Goal: Task Accomplishment & Management: Use online tool/utility

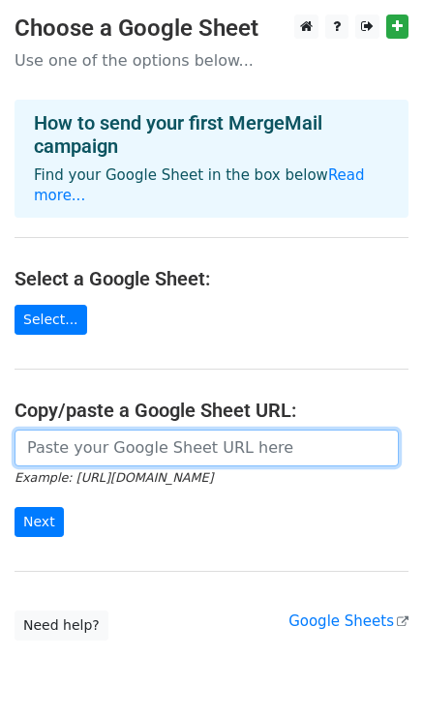
click at [100, 430] on input "url" at bounding box center [207, 448] width 384 height 37
paste input "https://docs.google.com/spreadsheets/d/1oK75IQAsPcQ7ngaDBI73eziAb71trACkZzAPlY0…"
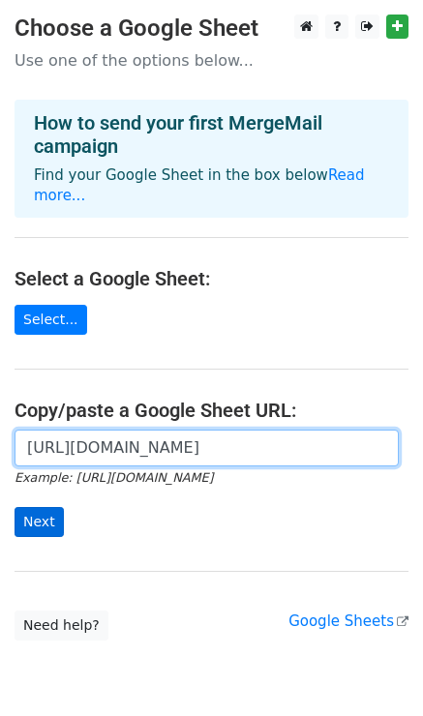
type input "https://docs.google.com/spreadsheets/d/1oK75IQAsPcQ7ngaDBI73eziAb71trACkZzAPlY0…"
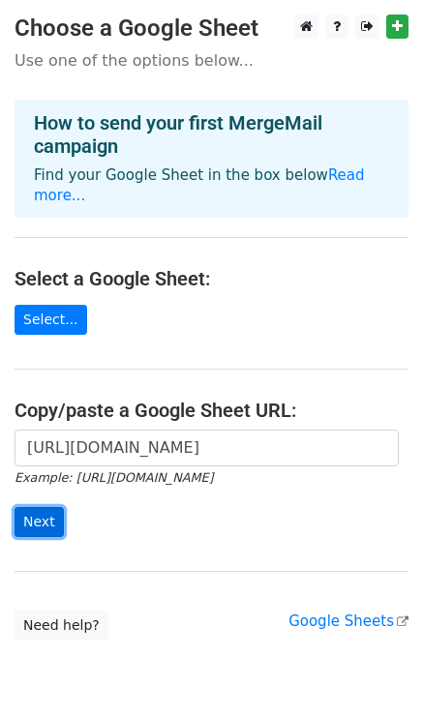
click at [46, 507] on input "Next" at bounding box center [39, 522] width 49 height 30
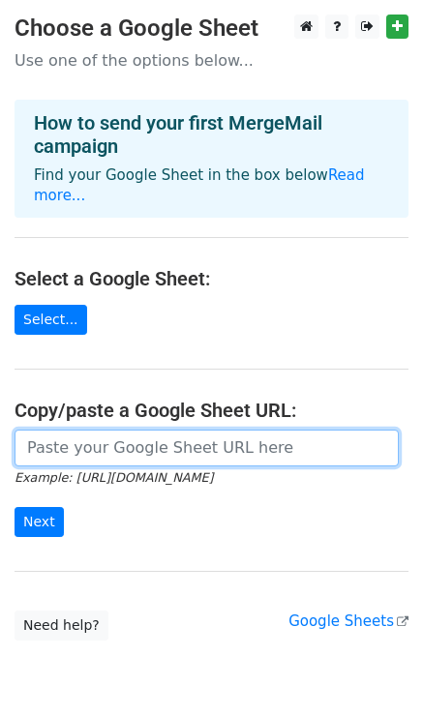
click at [110, 436] on input "url" at bounding box center [207, 448] width 384 height 37
paste input "https://docs.google.com/spreadsheets/d/1oK75IQAsPcQ7ngaDBI73eziAb71trACkZzAPlY0…"
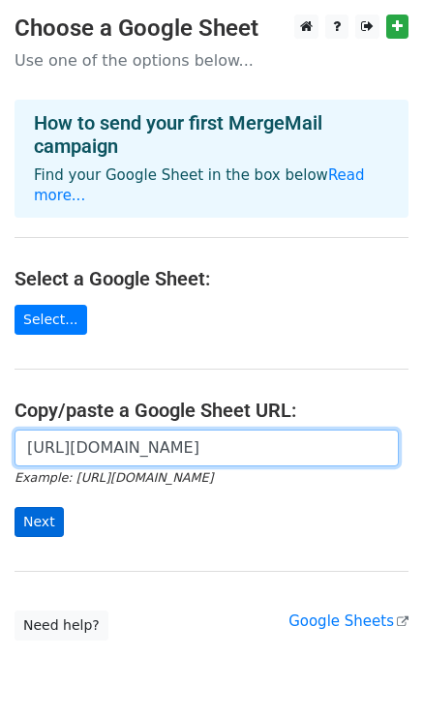
type input "https://docs.google.com/spreadsheets/d/1oK75IQAsPcQ7ngaDBI73eziAb71trACkZzAPlY0…"
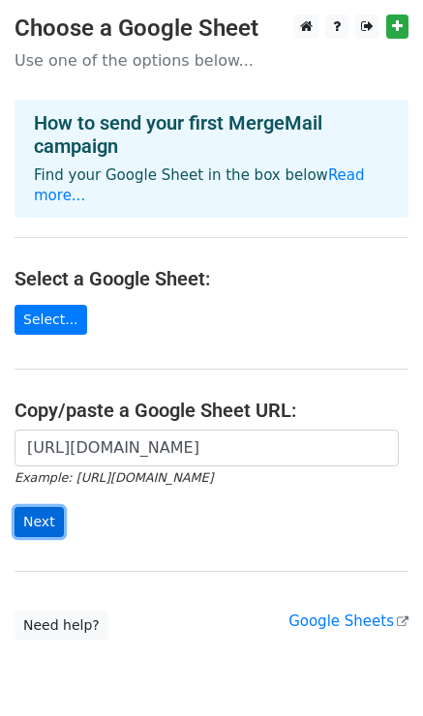
click at [44, 507] on input "Next" at bounding box center [39, 522] width 49 height 30
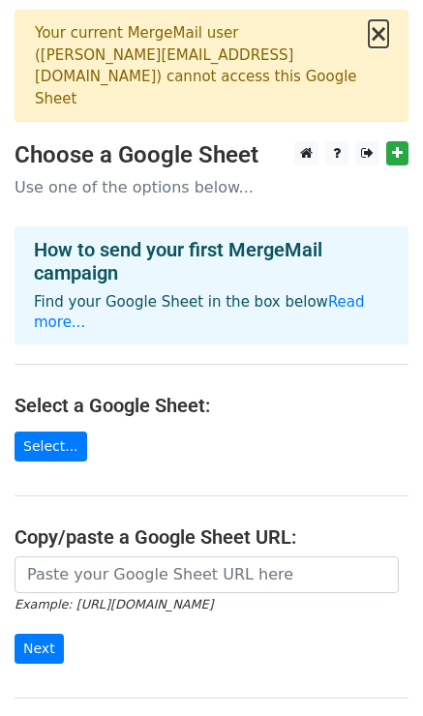
click at [384, 35] on button "×" at bounding box center [378, 33] width 19 height 23
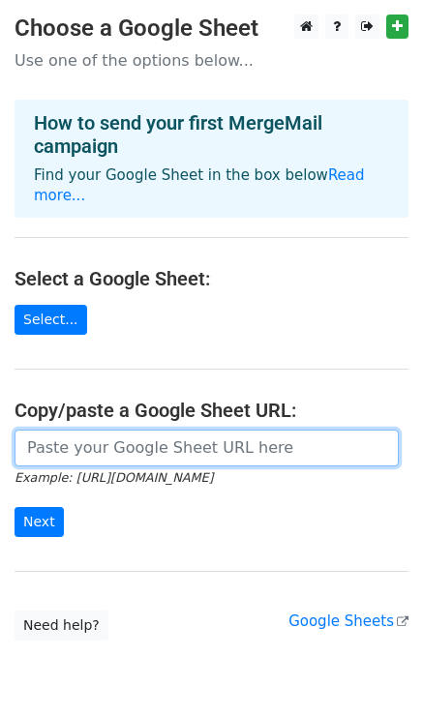
click at [143, 434] on input "url" at bounding box center [207, 448] width 384 height 37
paste input "[URL][DOMAIN_NAME]"
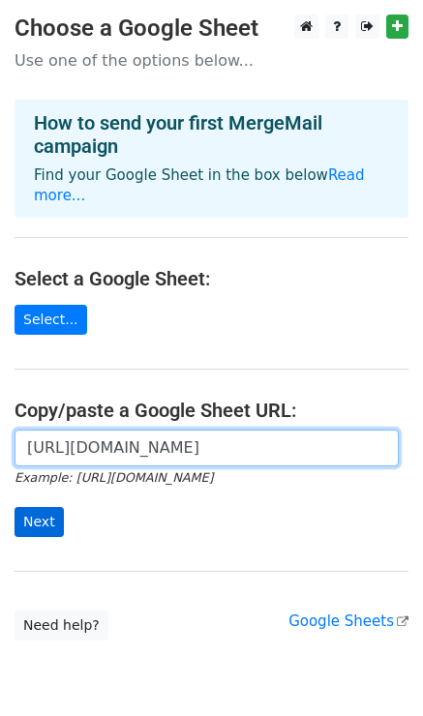
type input "[URL][DOMAIN_NAME]"
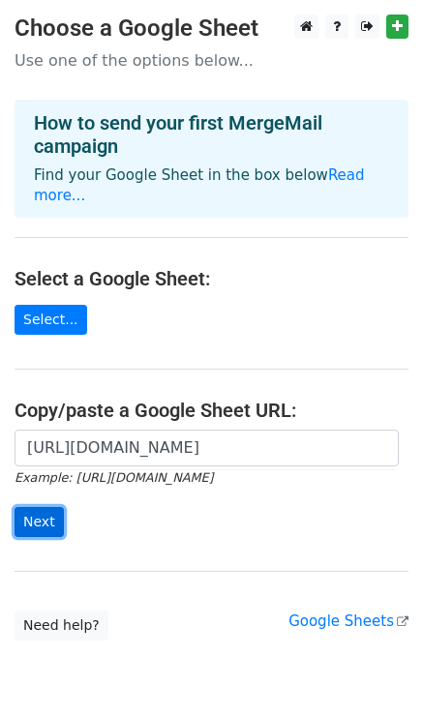
click at [42, 507] on input "Next" at bounding box center [39, 522] width 49 height 30
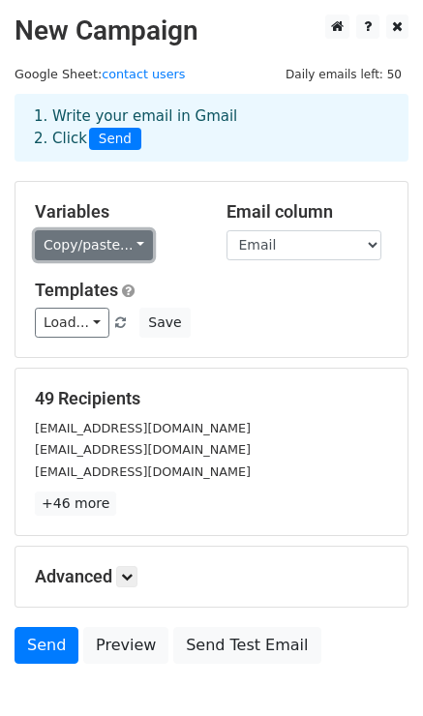
click at [71, 249] on link "Copy/paste..." at bounding box center [94, 245] width 118 height 30
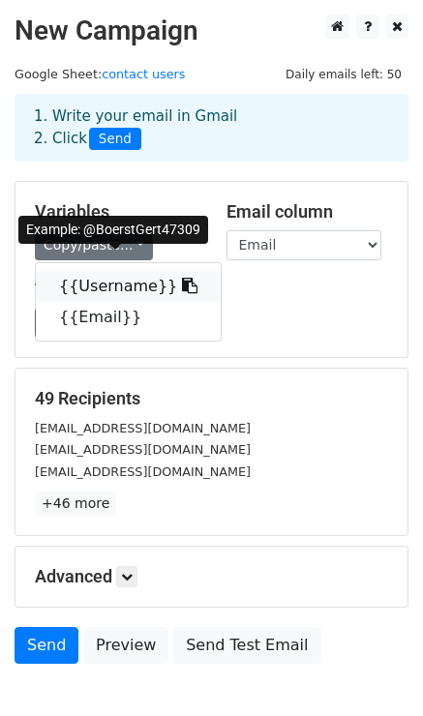
click at [105, 286] on link "{{Username}}" at bounding box center [128, 286] width 185 height 31
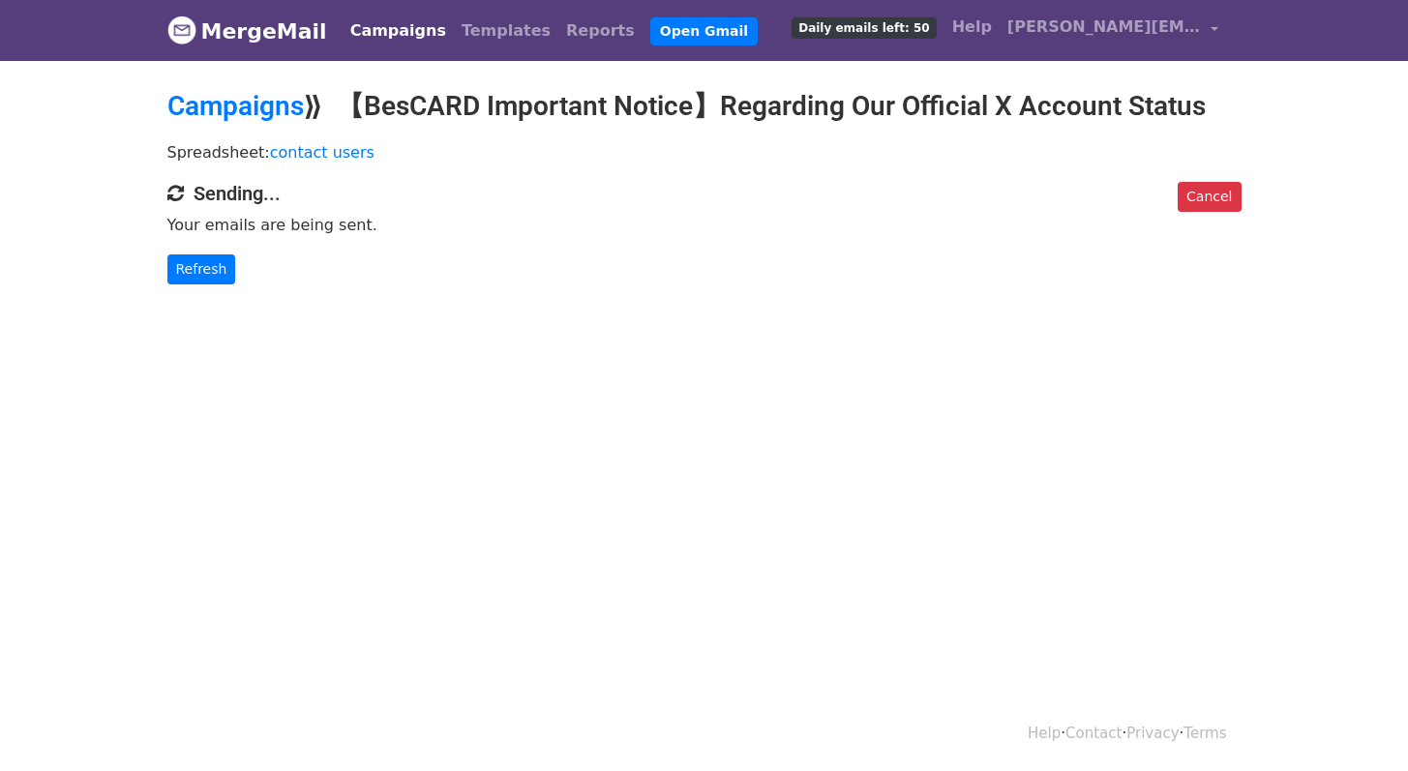
scroll to position [2, 0]
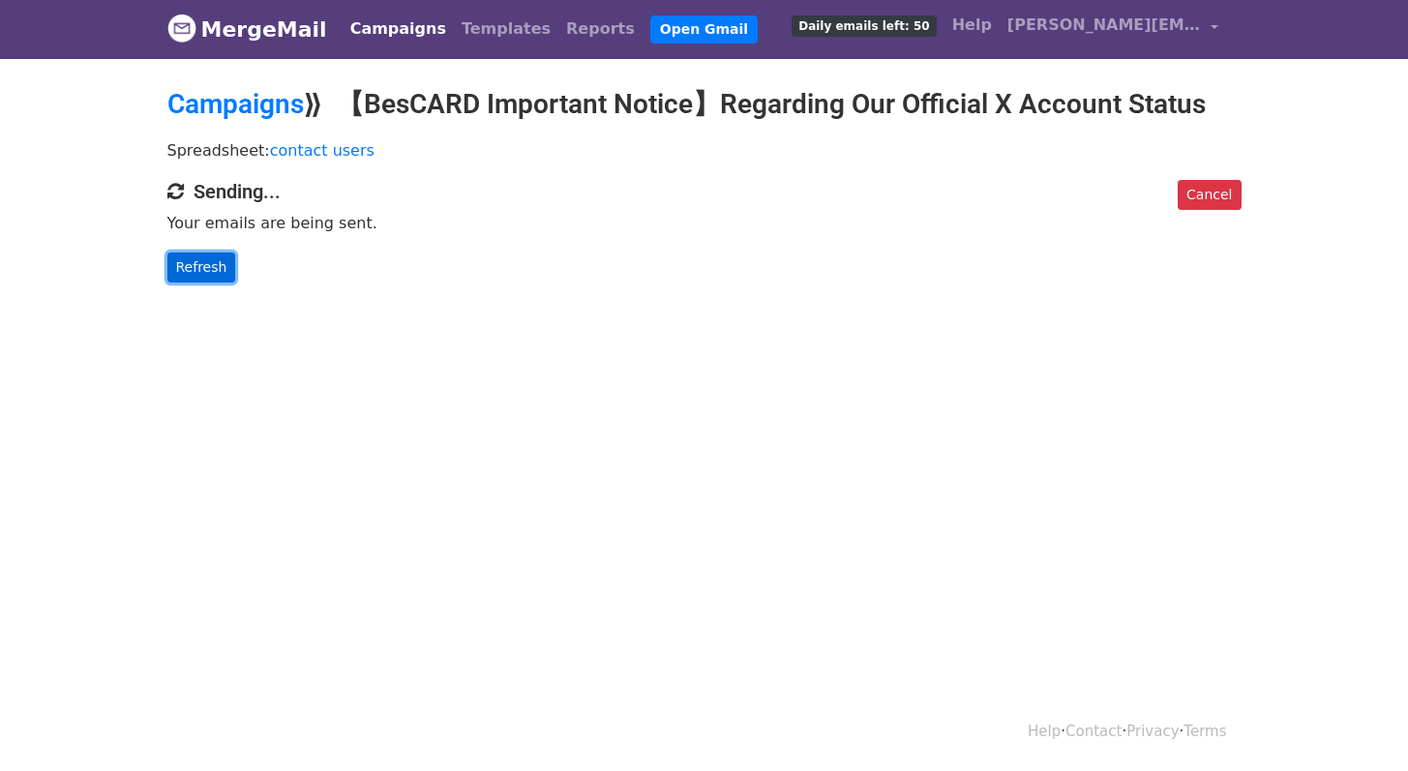
click at [216, 270] on link "Refresh" at bounding box center [201, 268] width 69 height 30
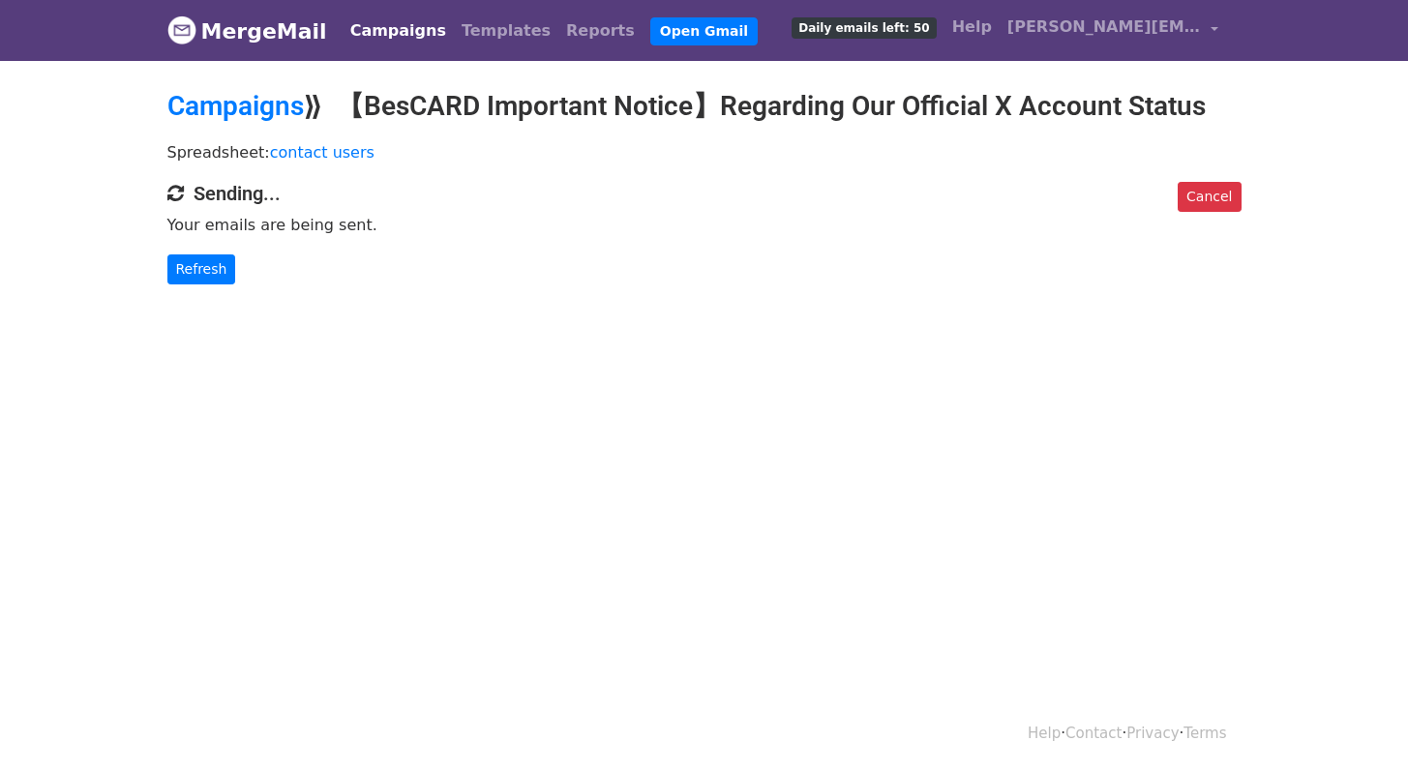
click at [475, 211] on div "Cancel Sending... Your emails are being sent. Refresh" at bounding box center [704, 233] width 1103 height 103
click at [184, 265] on link "Refresh" at bounding box center [201, 270] width 69 height 30
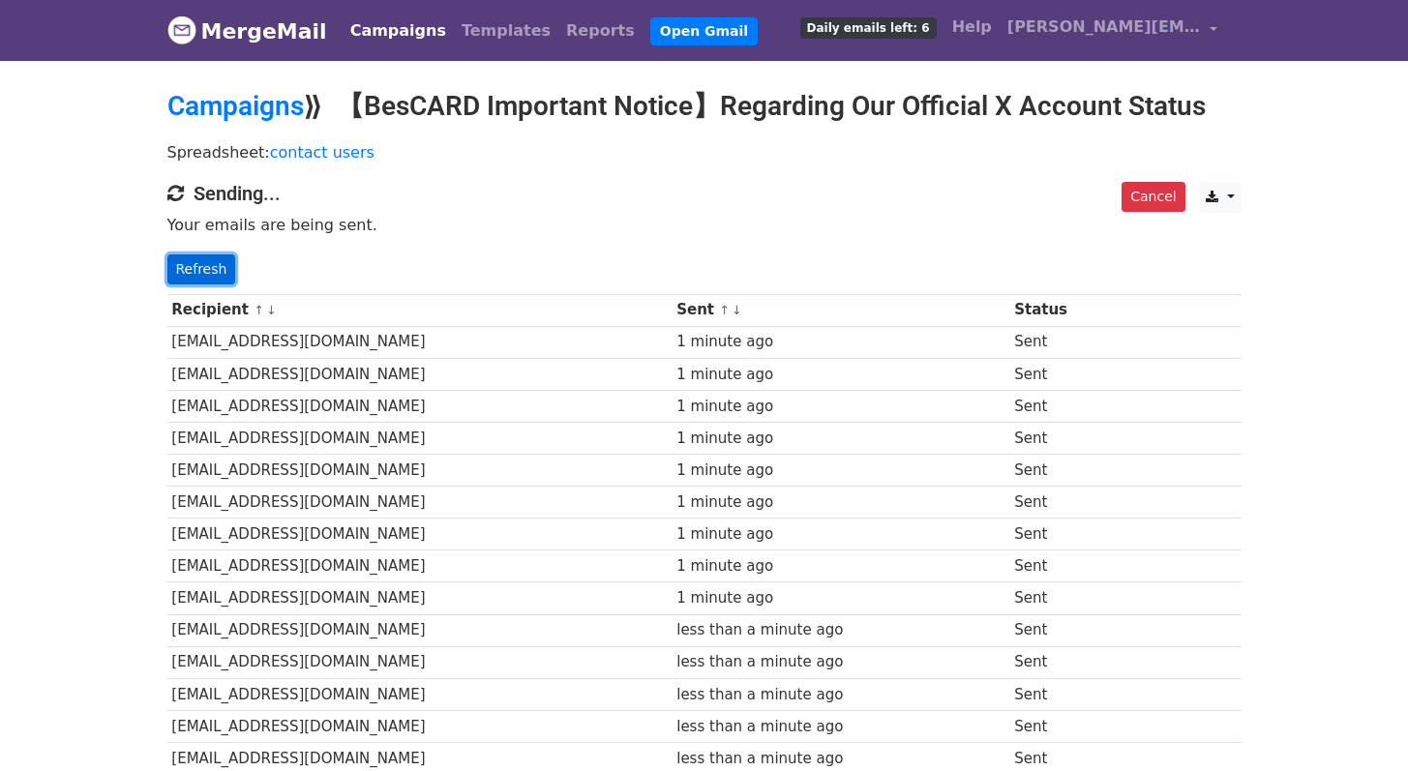
click at [208, 266] on link "Refresh" at bounding box center [201, 270] width 69 height 30
